Goal: Go to known website: Access a specific website the user already knows

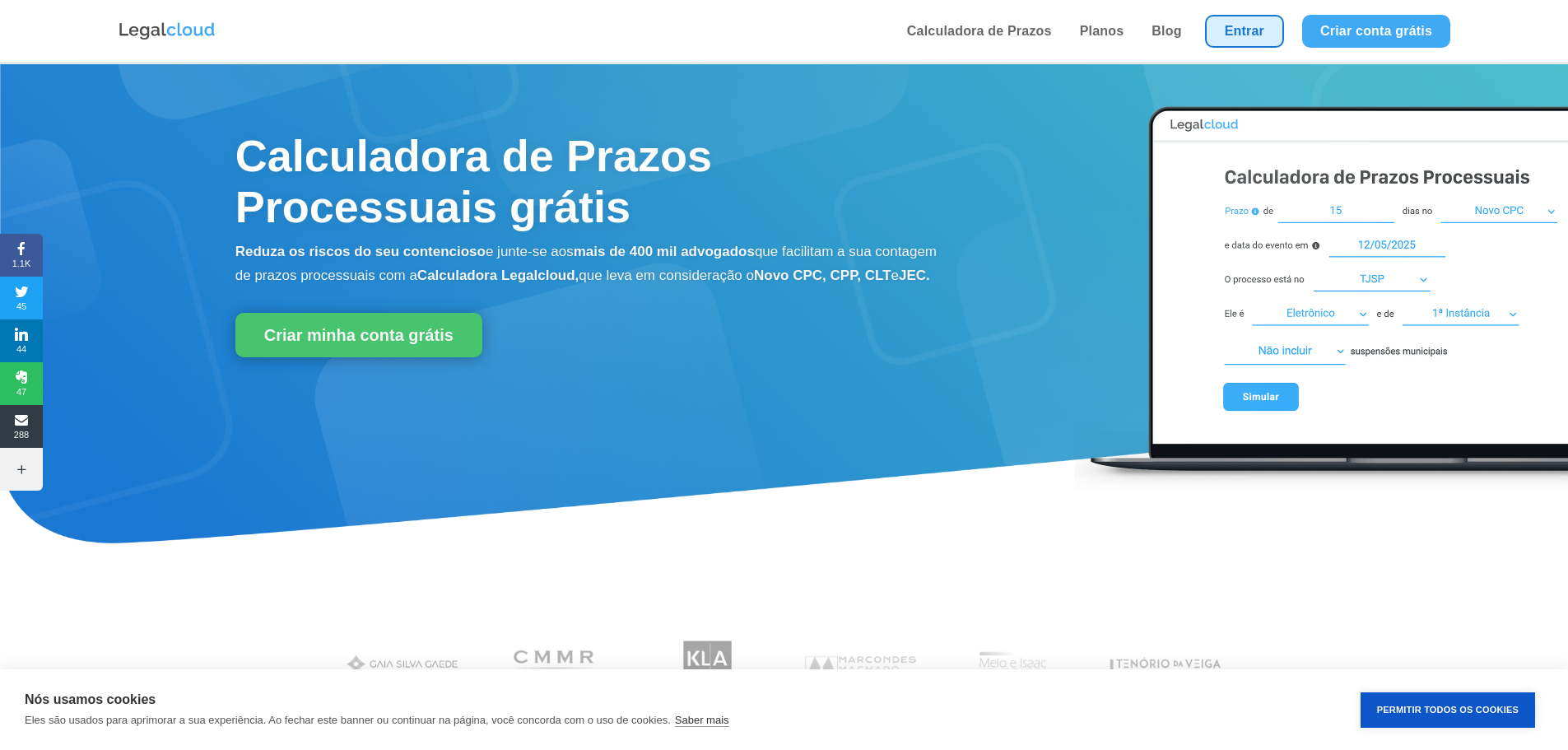
click at [1259, 30] on link "Entrar" at bounding box center [1244, 31] width 79 height 33
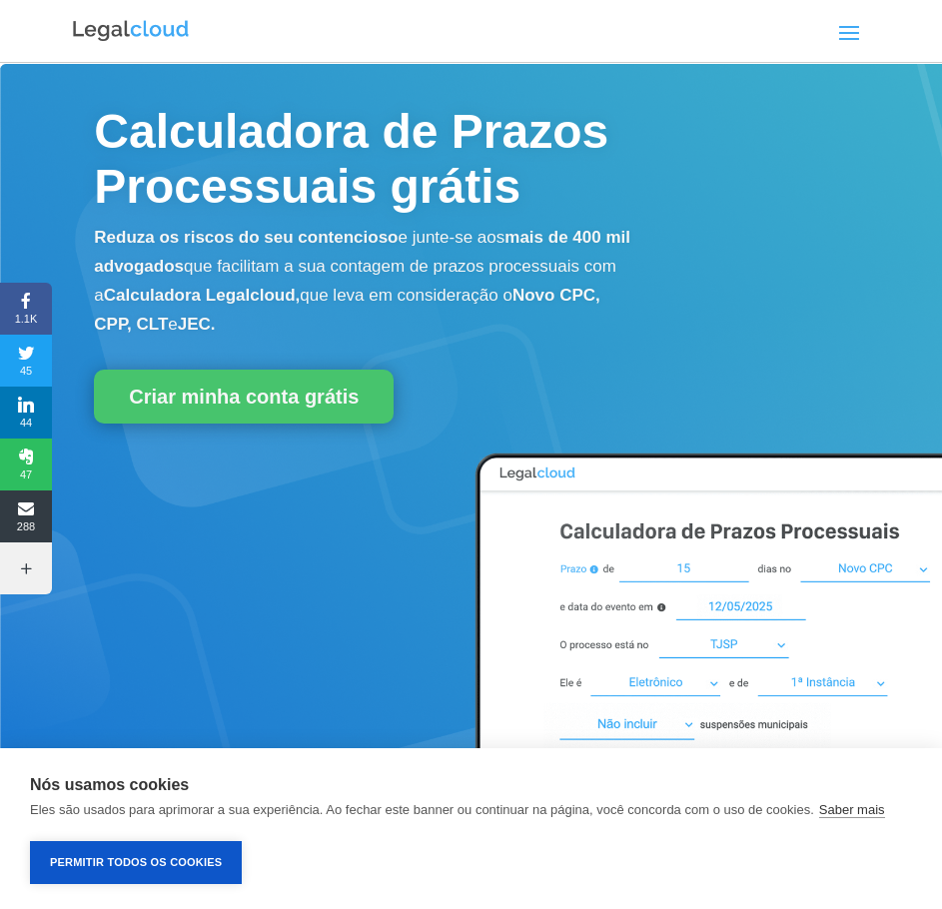
click at [838, 28] on span at bounding box center [849, 32] width 32 height 32
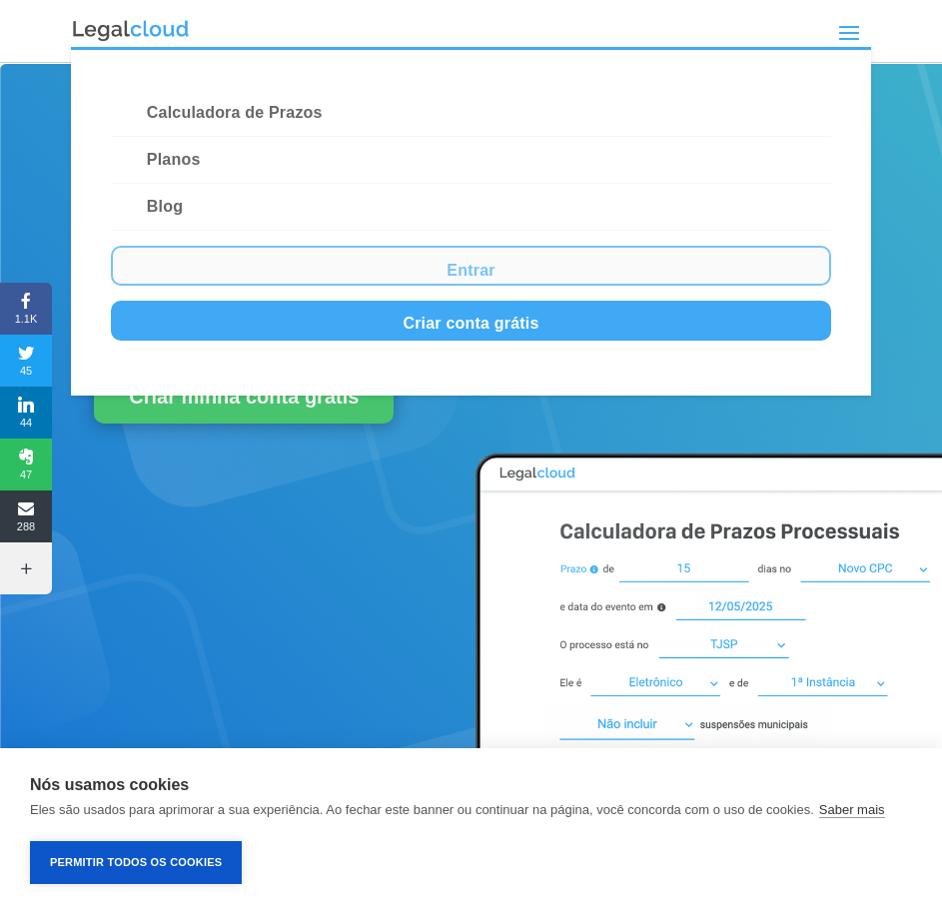
click at [276, 266] on link "Entrar" at bounding box center [471, 266] width 720 height 40
